Goal: Task Accomplishment & Management: Use online tool/utility

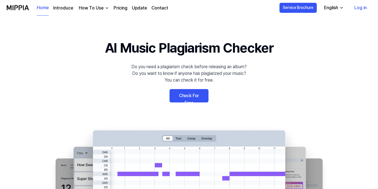
click at [193, 97] on link "Check For Free" at bounding box center [189, 95] width 39 height 13
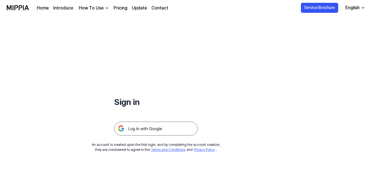
click at [157, 127] on img at bounding box center [156, 129] width 84 height 14
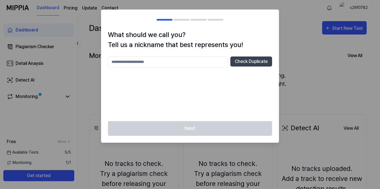
click at [197, 61] on input "text" at bounding box center [168, 62] width 120 height 11
click at [165, 64] on input "text" at bounding box center [168, 62] width 120 height 11
type input "****"
click at [254, 60] on button "Check Duplicate" at bounding box center [251, 62] width 42 height 10
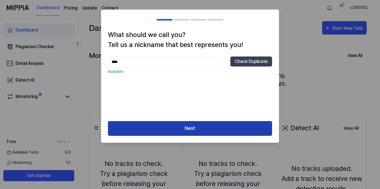
click at [222, 128] on button "Next" at bounding box center [190, 128] width 164 height 15
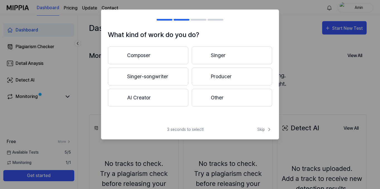
click at [220, 80] on button "Producer" at bounding box center [232, 77] width 80 height 18
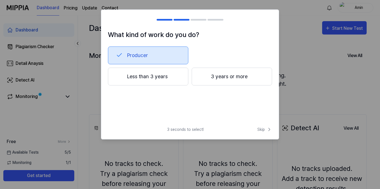
click at [153, 77] on button "Less than 3 years" at bounding box center [148, 77] width 80 height 18
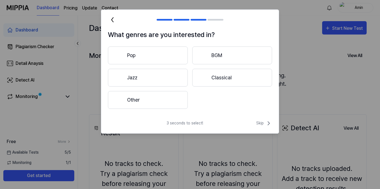
click at [166, 103] on button "Other" at bounding box center [148, 100] width 80 height 18
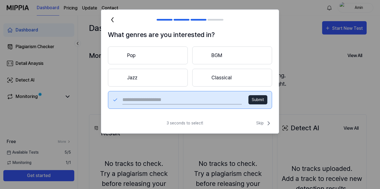
click at [166, 54] on button "Pop" at bounding box center [148, 55] width 80 height 18
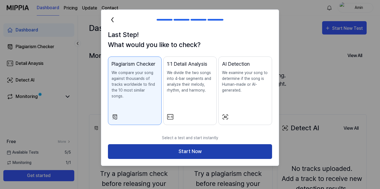
click at [189, 145] on button "Start Now" at bounding box center [190, 151] width 164 height 15
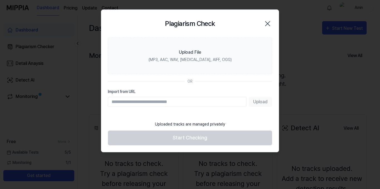
click at [183, 99] on input "Import from URL" at bounding box center [177, 102] width 139 height 10
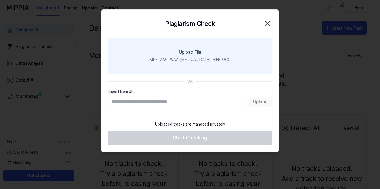
click at [197, 59] on div "(MP3, AAC, WAV, [MEDICAL_DATA], AIFF, OGG)" at bounding box center [190, 60] width 83 height 6
click at [0, 0] on input "Upload File (MP3, AAC, WAV, [MEDICAL_DATA], AIFF, OGG)" at bounding box center [0, 0] width 0 height 0
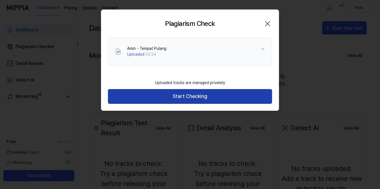
click at [213, 94] on button "Start Checking" at bounding box center [190, 96] width 164 height 15
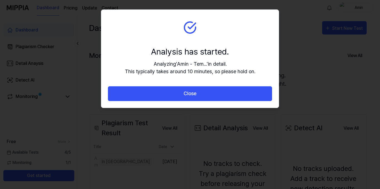
click at [213, 94] on button "Close" at bounding box center [190, 93] width 164 height 15
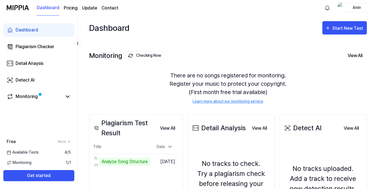
click at [211, 35] on div "Dashboard Start New Test" at bounding box center [228, 28] width 278 height 24
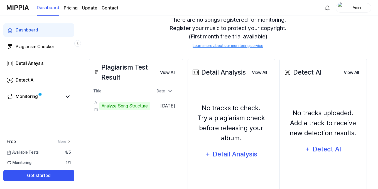
scroll to position [75, 0]
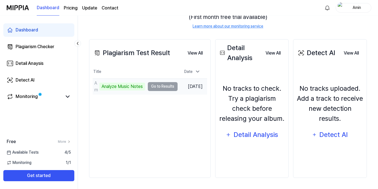
click at [104, 87] on div "Analyze Music Notes" at bounding box center [122, 87] width 46 height 8
click at [168, 87] on td "Amin - Tempat Pulang Analyze Music Notes Go to Results" at bounding box center [135, 87] width 85 height 16
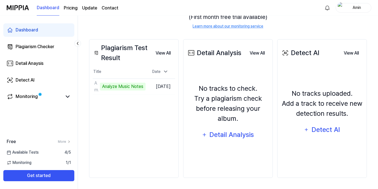
scroll to position [0, 0]
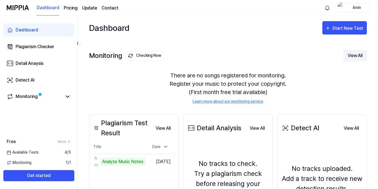
click at [360, 56] on button "View All" at bounding box center [355, 56] width 24 height 12
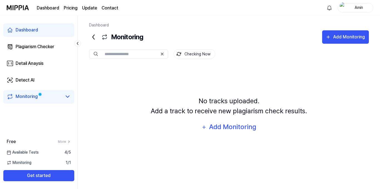
click at [131, 64] on div "Checking Now No tracks uploaded. Add a track to receive new plagiarism check re…" at bounding box center [229, 100] width 280 height 113
click at [93, 38] on icon at bounding box center [94, 37] width 2 height 4
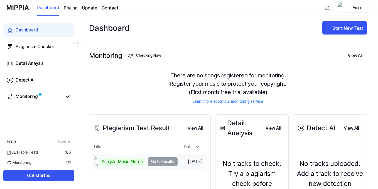
click at [124, 160] on div "Analyze Music Notes" at bounding box center [122, 162] width 46 height 8
click at [97, 163] on div "Amin - Tempat Pulang" at bounding box center [96, 161] width 4 height 13
drag, startPoint x: 97, startPoint y: 163, endPoint x: 121, endPoint y: 166, distance: 23.9
click at [99, 165] on div "Amin - Tempat Pulang Analyze Music Notes" at bounding box center [119, 161] width 52 height 13
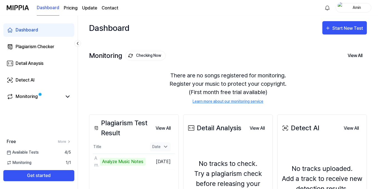
click at [168, 147] on icon at bounding box center [166, 147] width 6 height 6
click at [342, 30] on div "Start New Test" at bounding box center [348, 28] width 32 height 7
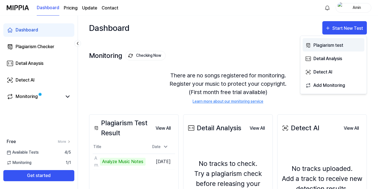
click at [337, 45] on div "Plagiarism test" at bounding box center [337, 45] width 48 height 7
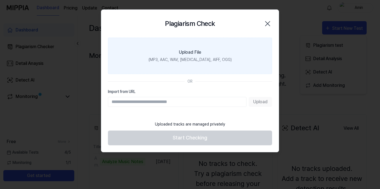
click at [208, 52] on label "Upload File (MP3, AAC, WAV, [MEDICAL_DATA], AIFF, OGG)" at bounding box center [190, 56] width 164 height 36
click at [0, 0] on input "Upload File (MP3, AAC, WAV, [MEDICAL_DATA], AIFF, OGG)" at bounding box center [0, 0] width 0 height 0
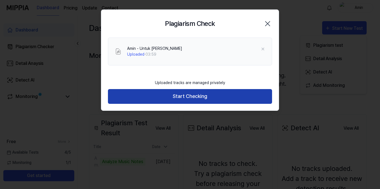
click at [188, 95] on button "Start Checking" at bounding box center [190, 96] width 164 height 15
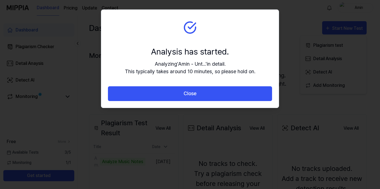
click at [188, 95] on button "Close" at bounding box center [190, 93] width 164 height 15
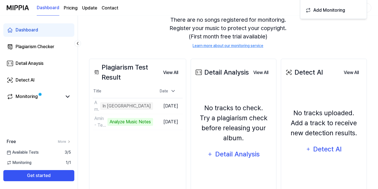
scroll to position [75, 0]
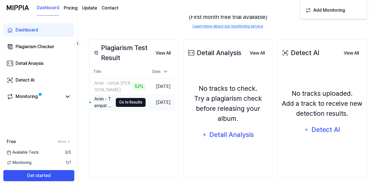
click at [127, 103] on button "Go to Results" at bounding box center [131, 102] width 30 height 9
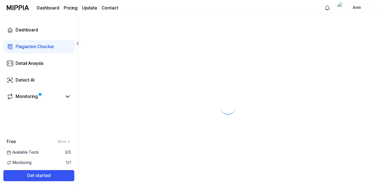
scroll to position [0, 0]
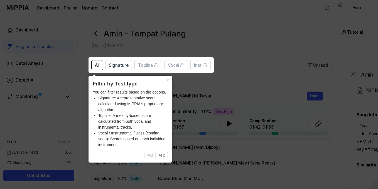
click at [271, 63] on icon at bounding box center [190, 94] width 380 height 189
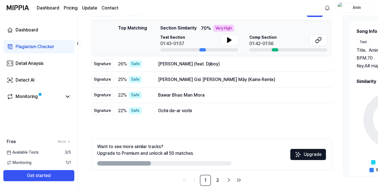
scroll to position [28, 0]
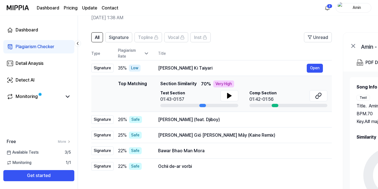
click at [144, 52] on icon at bounding box center [147, 54] width 6 height 6
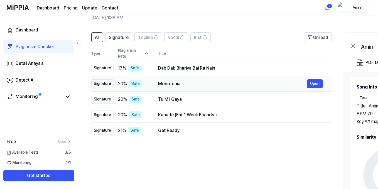
scroll to position [0, 0]
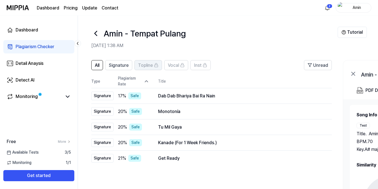
click at [148, 68] on span "Topline" at bounding box center [145, 65] width 15 height 7
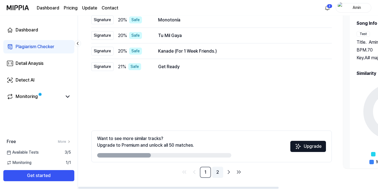
click at [219, 172] on link "2" at bounding box center [217, 172] width 11 height 11
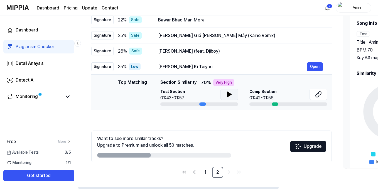
click at [230, 95] on icon at bounding box center [229, 94] width 7 height 7
click at [276, 104] on div at bounding box center [275, 103] width 7 height 3
click at [316, 94] on icon at bounding box center [318, 94] width 7 height 7
click at [228, 94] on icon at bounding box center [228, 94] width 1 height 4
click at [231, 94] on icon at bounding box center [229, 94] width 7 height 7
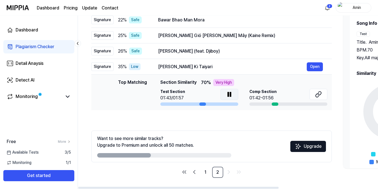
click at [231, 94] on icon at bounding box center [229, 94] width 7 height 7
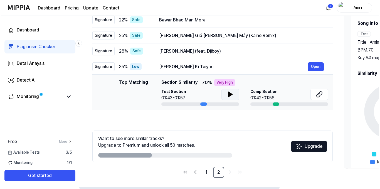
scroll to position [0, 0]
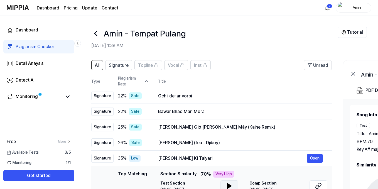
click at [96, 38] on icon at bounding box center [95, 33] width 9 height 9
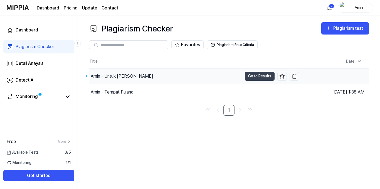
click at [126, 77] on div "Amin - Untuk [PERSON_NAME]" at bounding box center [122, 76] width 63 height 7
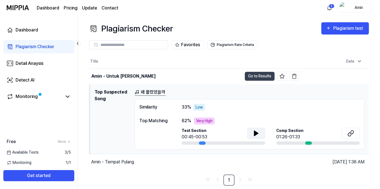
click at [257, 131] on icon at bounding box center [256, 133] width 7 height 7
click at [257, 134] on icon at bounding box center [256, 133] width 7 height 7
click at [353, 135] on icon at bounding box center [351, 133] width 7 height 7
